Goal: Navigation & Orientation: Go to known website

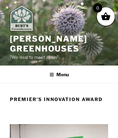
click at [24, 19] on img at bounding box center [21, 18] width 23 height 26
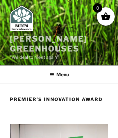
click at [26, 38] on link "[PERSON_NAME] Greenhouses" at bounding box center [48, 43] width 77 height 19
